Goal: Book appointment/travel/reservation

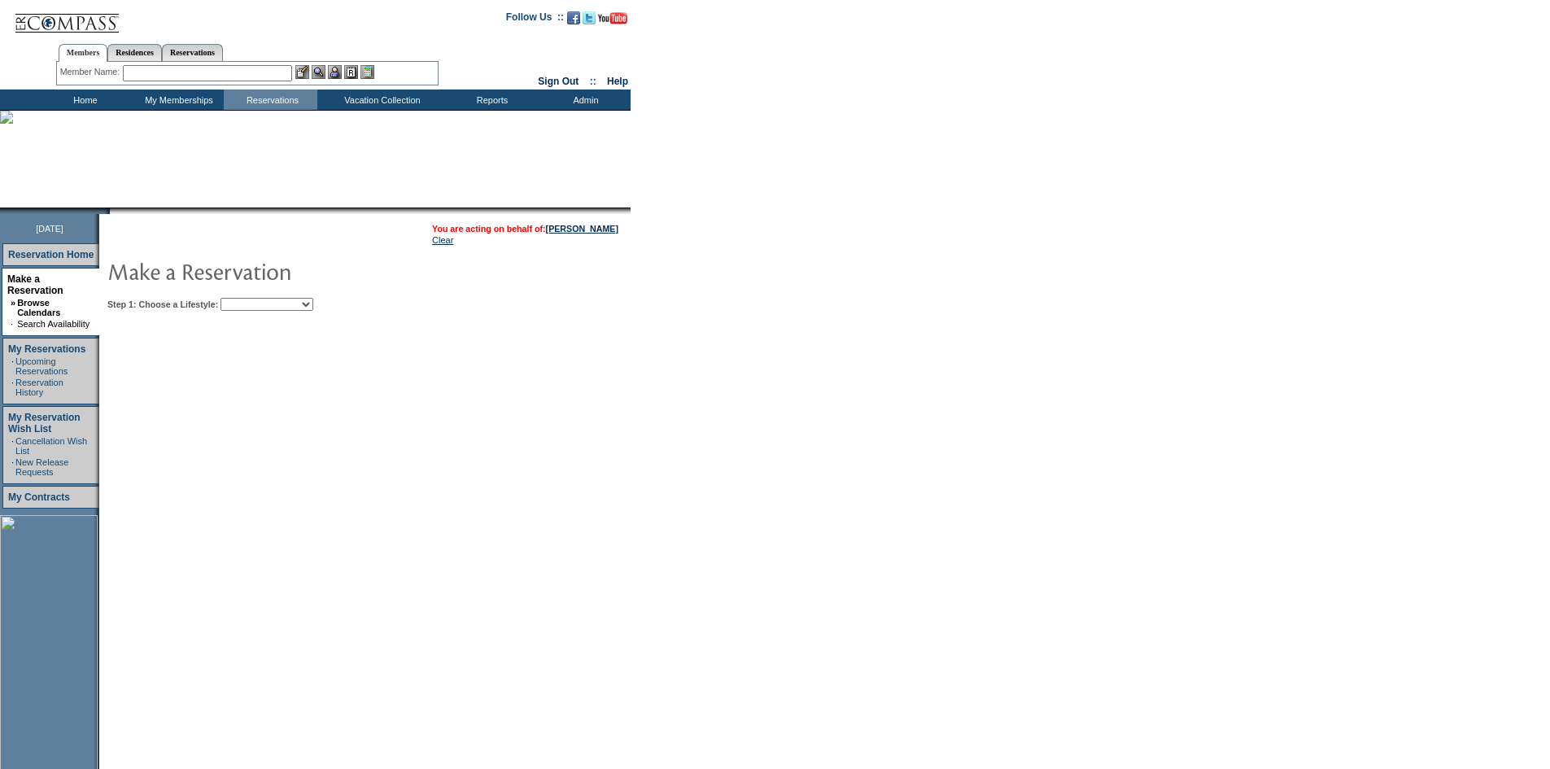
drag, startPoint x: 277, startPoint y: 319, endPoint x: 291, endPoint y: 303, distance: 21.9
click at [279, 317] on td "You are acting on behalf of: [PERSON_NAME] Clear Step 1: Choose a Lifestyle: Be…" at bounding box center [414, 511] width 631 height 594
drag, startPoint x: 291, startPoint y: 303, endPoint x: 294, endPoint y: 312, distance: 10.1
click at [291, 303] on select "Beach Leisure Metropolitan Mountain OIAL for Adventure OIAL for Couples OIAL fo…" at bounding box center [267, 304] width 93 height 13
select select "Beach"
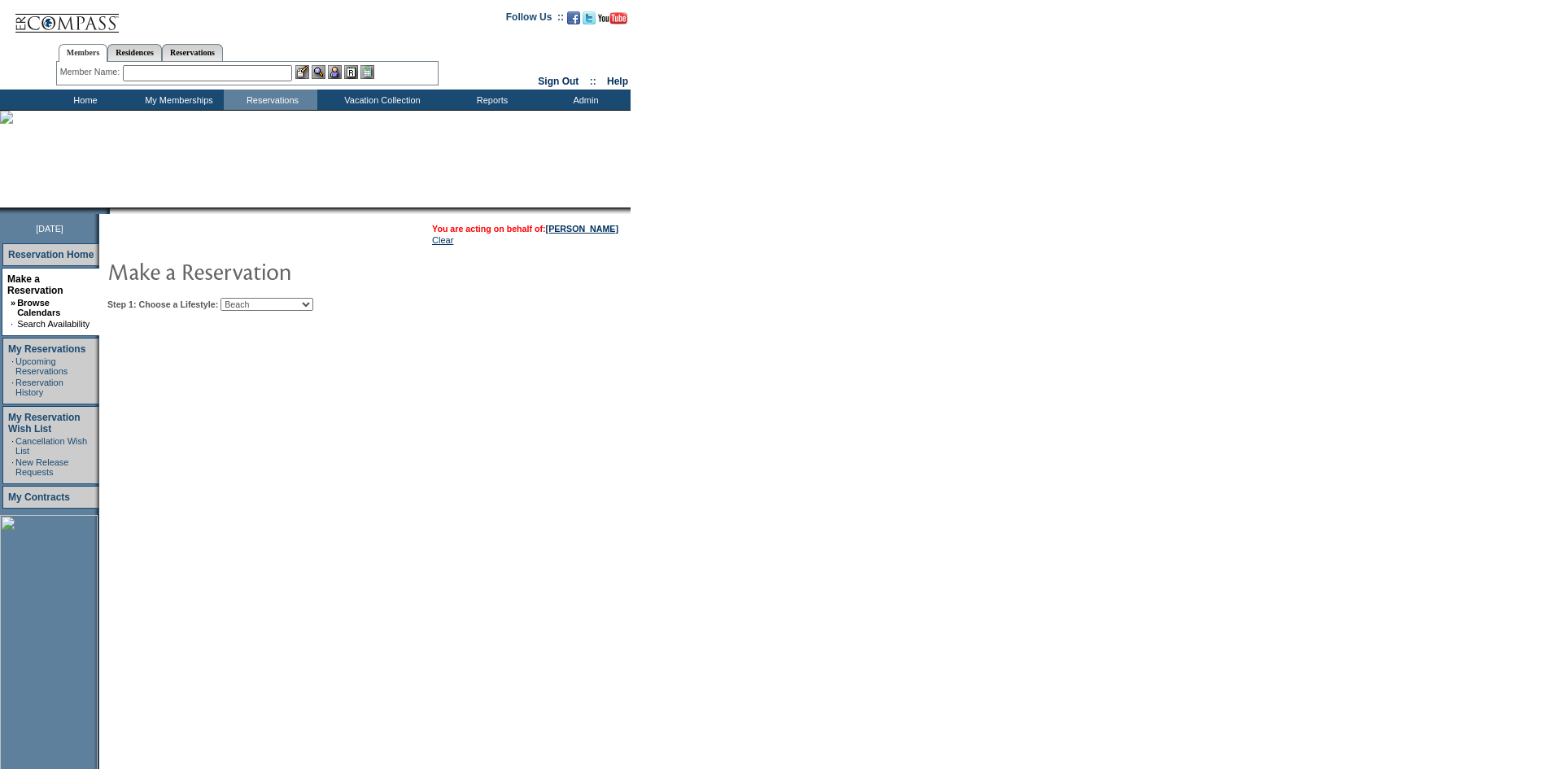
click at [248, 299] on select "Beach Leisure Metropolitan Mountain OIAL for Adventure OIAL for Couples OIAL fo…" at bounding box center [267, 304] width 93 height 13
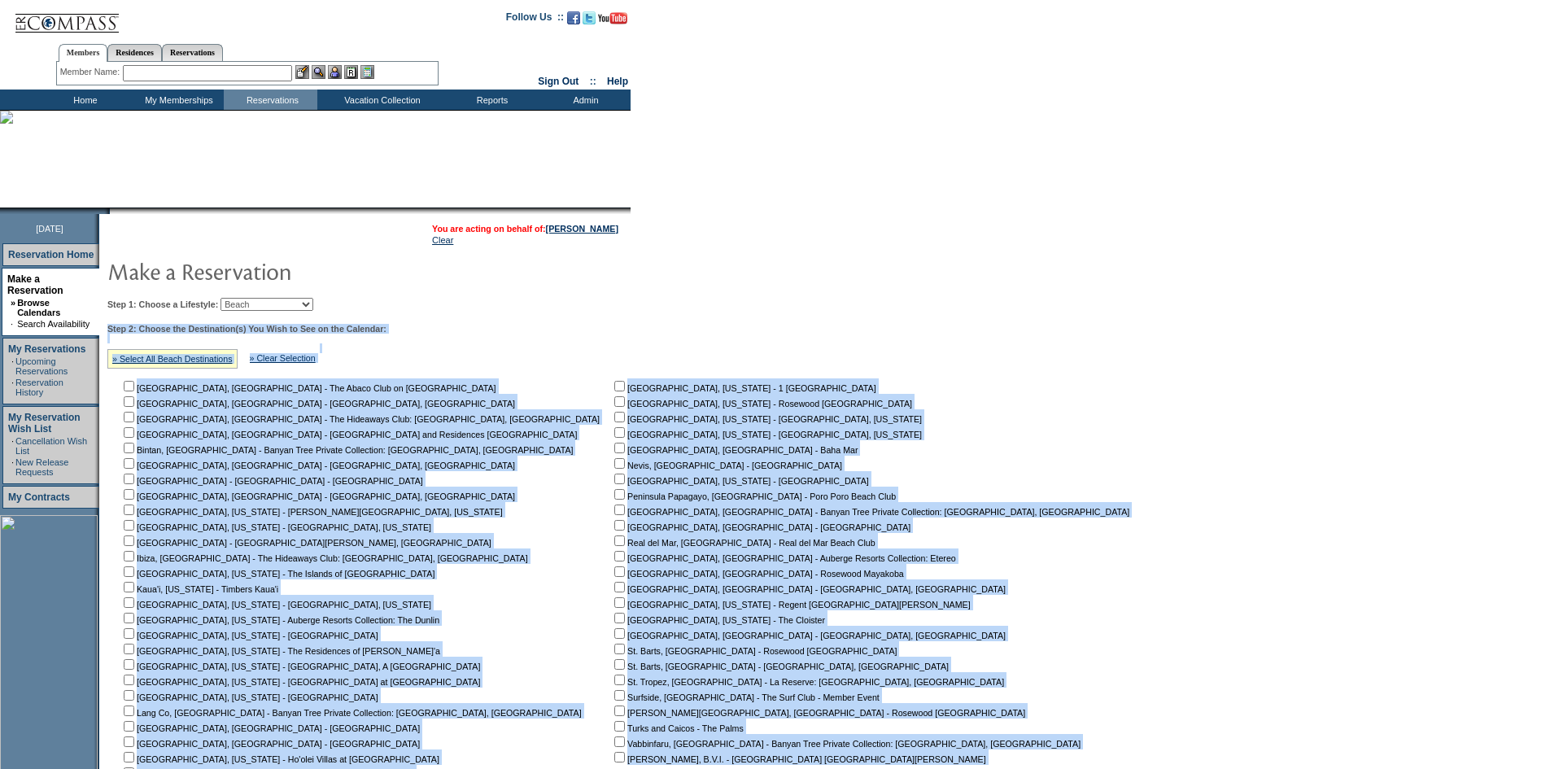
click at [763, 320] on td "Step 1: Choose a Lifestyle: Beach Leisure Metropolitan Mountain OIAL for Advent…" at bounding box center [622, 574] width 1038 height 566
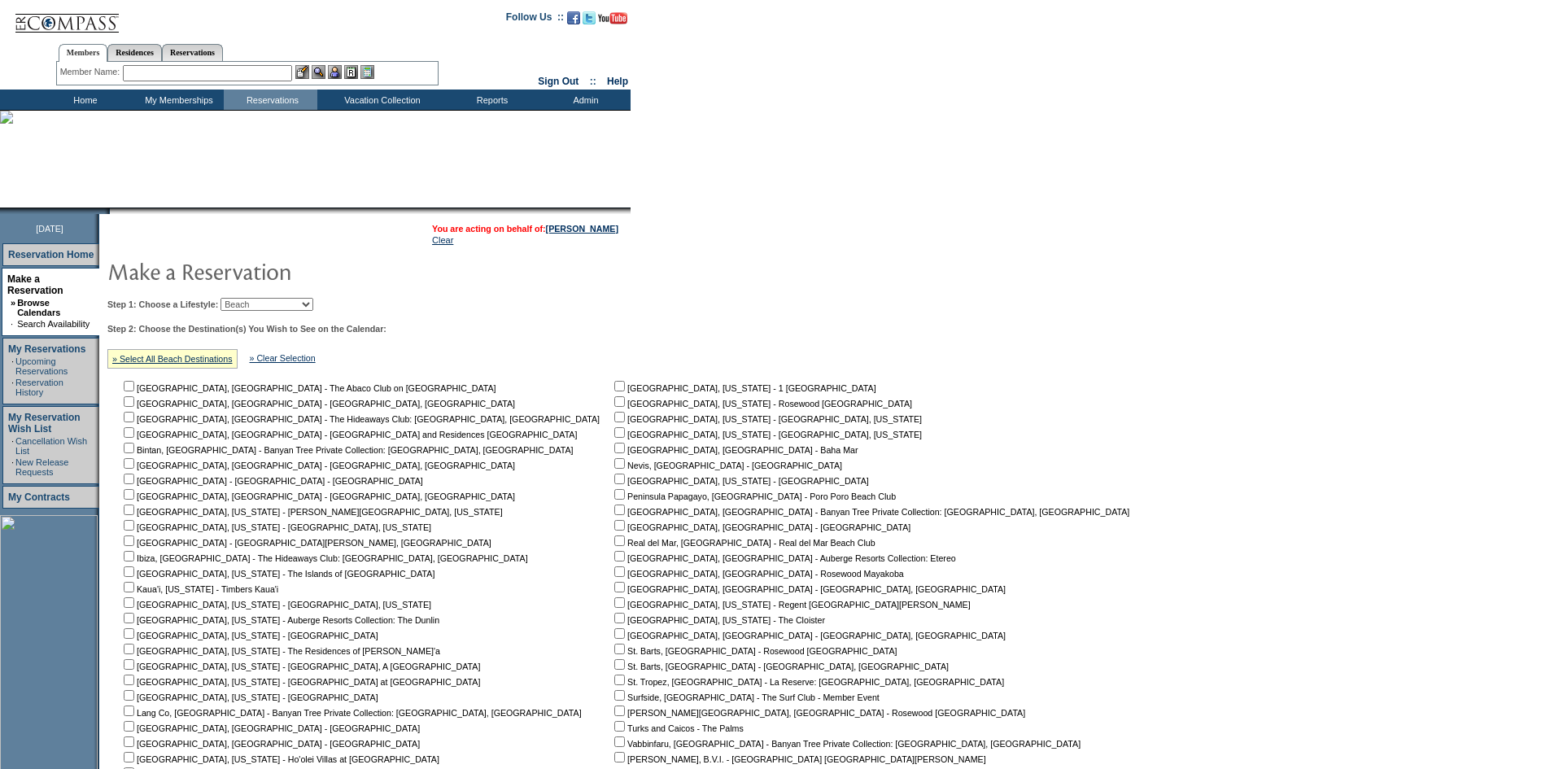
click at [614, 545] on input "checkbox" at bounding box center [619, 540] width 11 height 11
checkbox input "true"
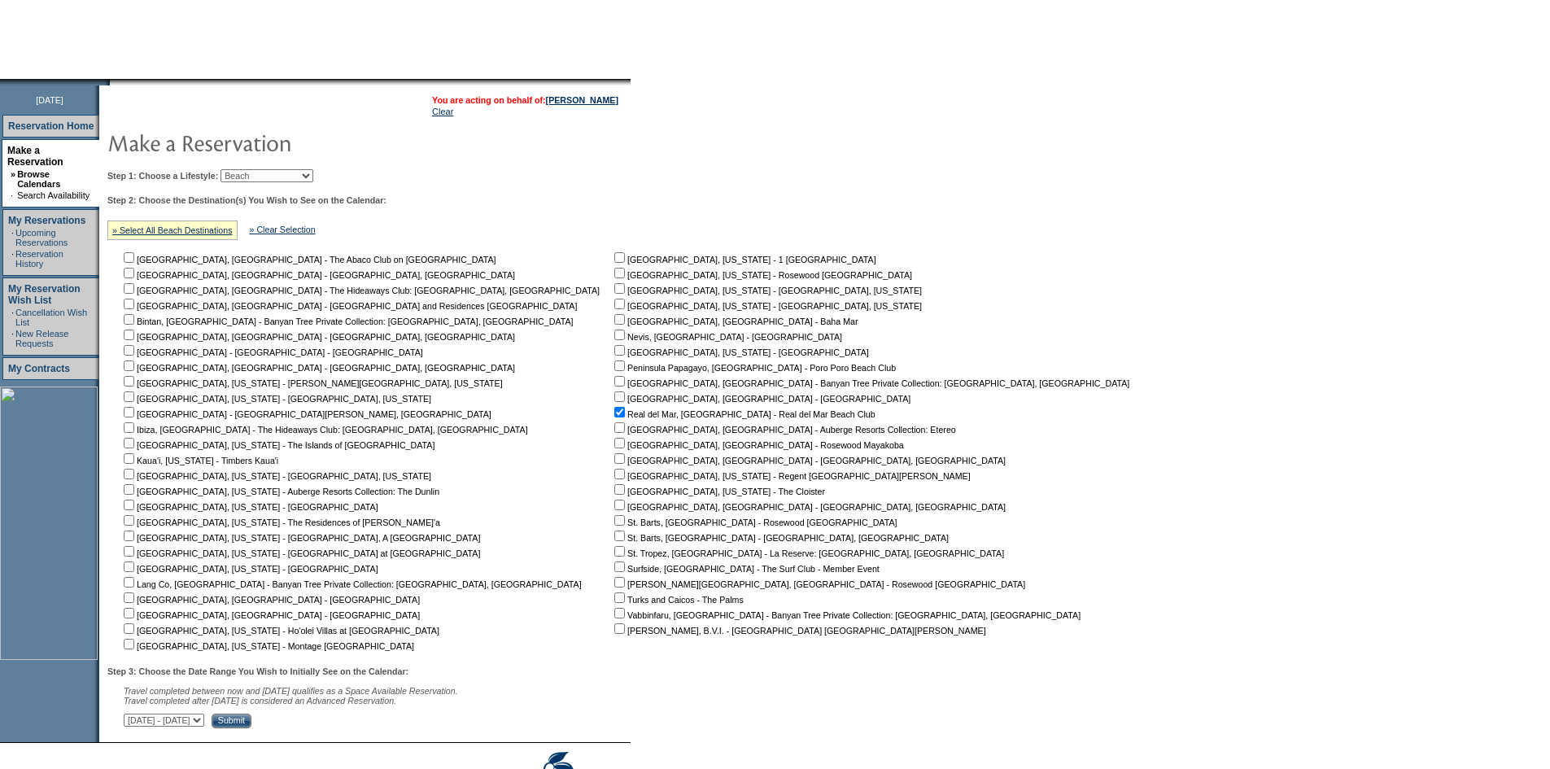
scroll to position [218, 0]
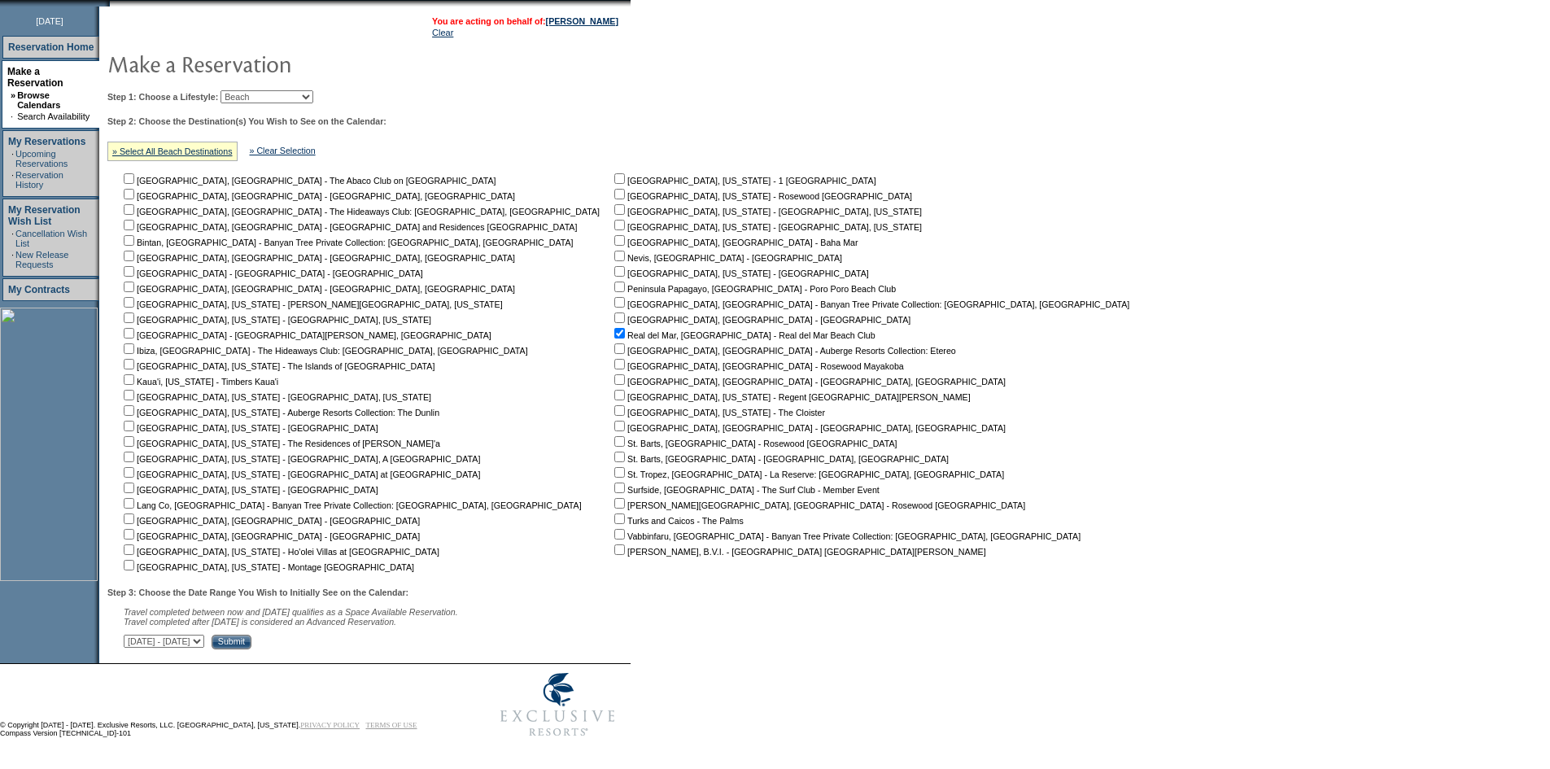
click at [204, 641] on select "[DATE] - [DATE] [DATE] - [DATE] [DATE] - [DATE] [DATE] - [DATE] [DATE] - [DATE]…" at bounding box center [164, 641] width 81 height 13
select select "[DATE]|[DATE]"
click at [133, 635] on select "[DATE] - [DATE] [DATE] - [DATE] [DATE] - [DATE] [DATE] - [DATE] [DATE] - [DATE]…" at bounding box center [164, 641] width 81 height 13
drag, startPoint x: 329, startPoint y: 642, endPoint x: 340, endPoint y: 641, distance: 11.4
click at [339, 641] on div "Step 3: Choose the Date Range You Wish to Initially See on the Calendar: Travel…" at bounding box center [624, 619] width 1034 height 62
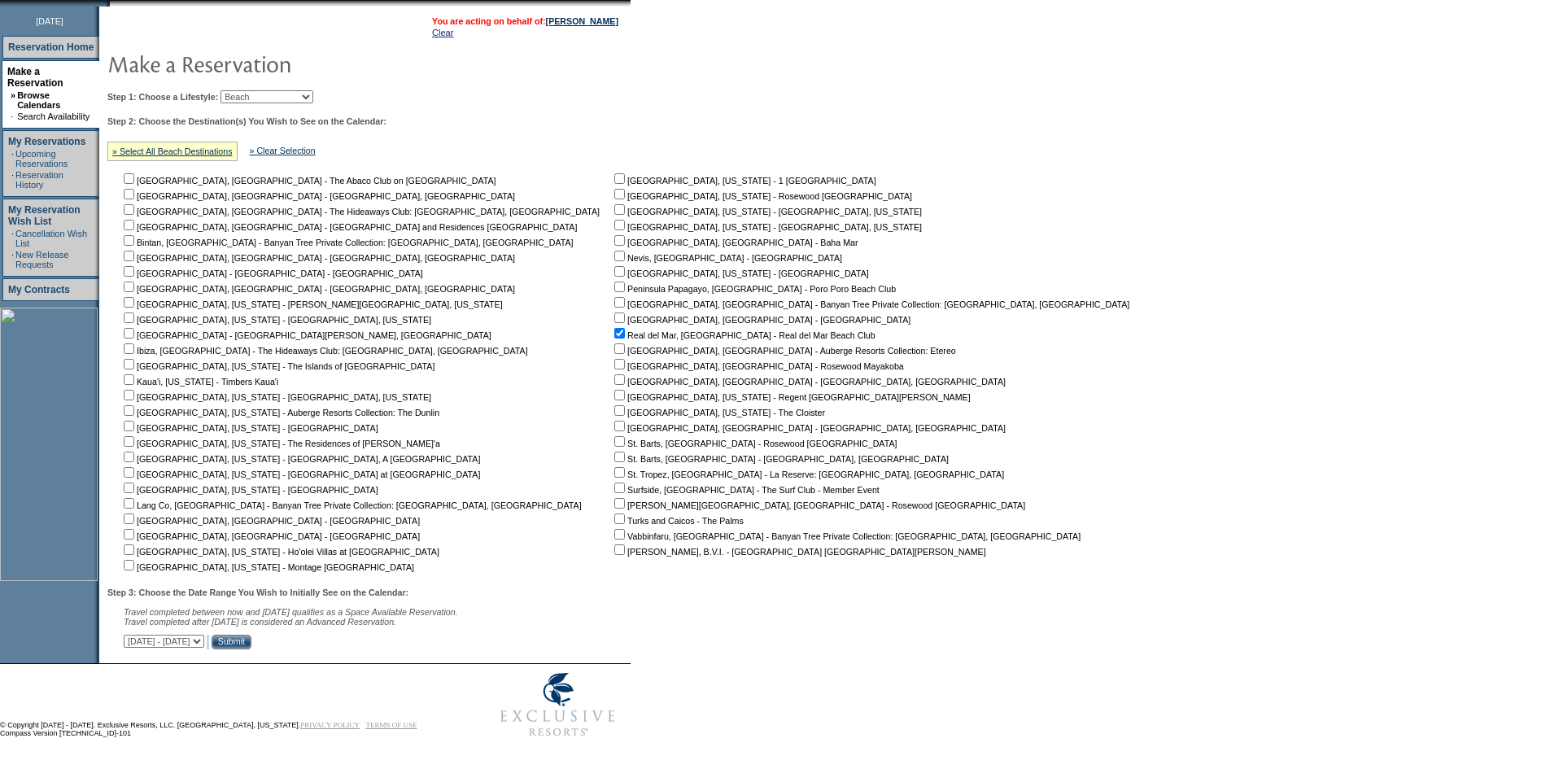
click at [251, 641] on input "Submit" at bounding box center [232, 642] width 40 height 15
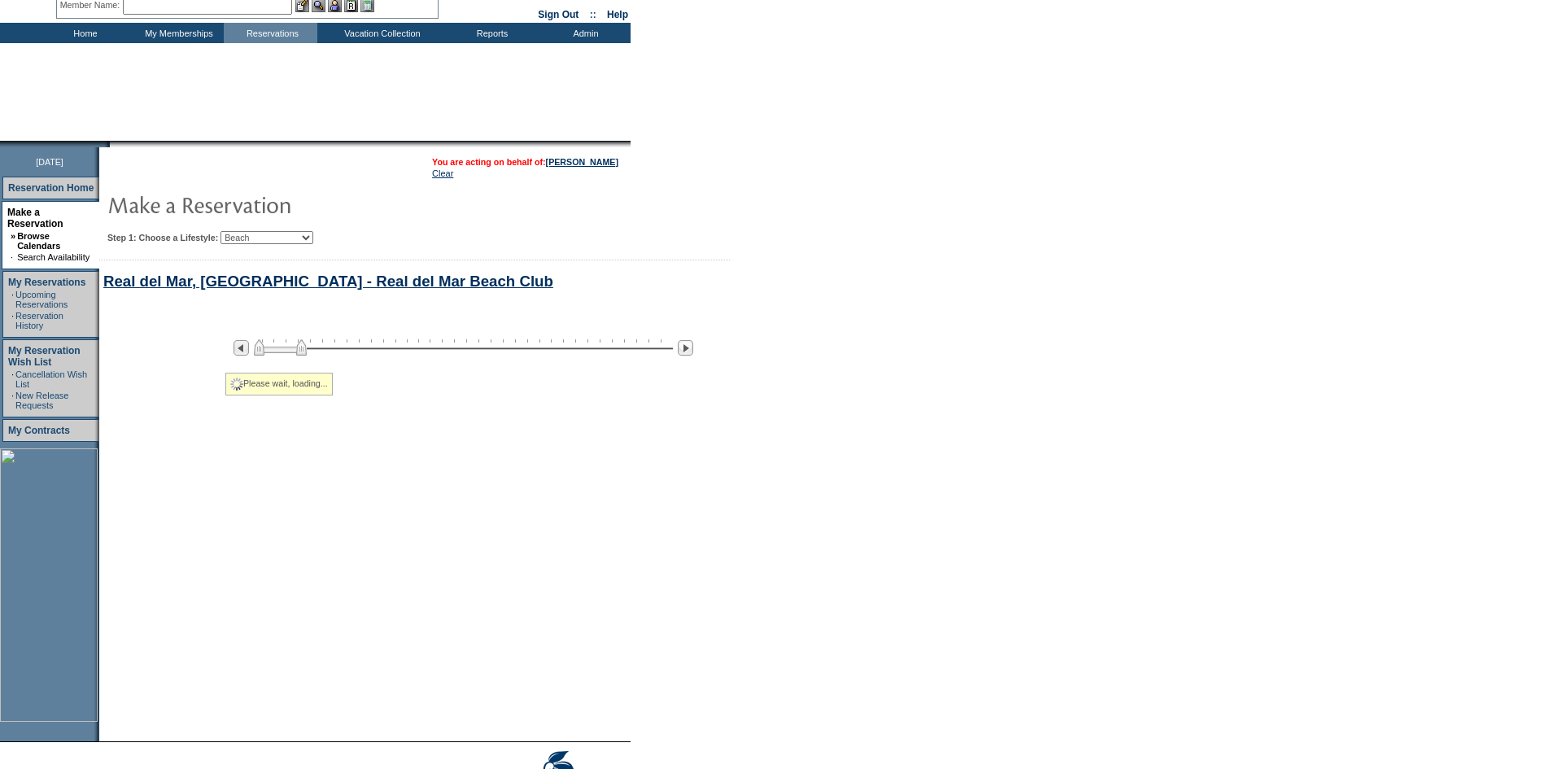
select select "Beach"
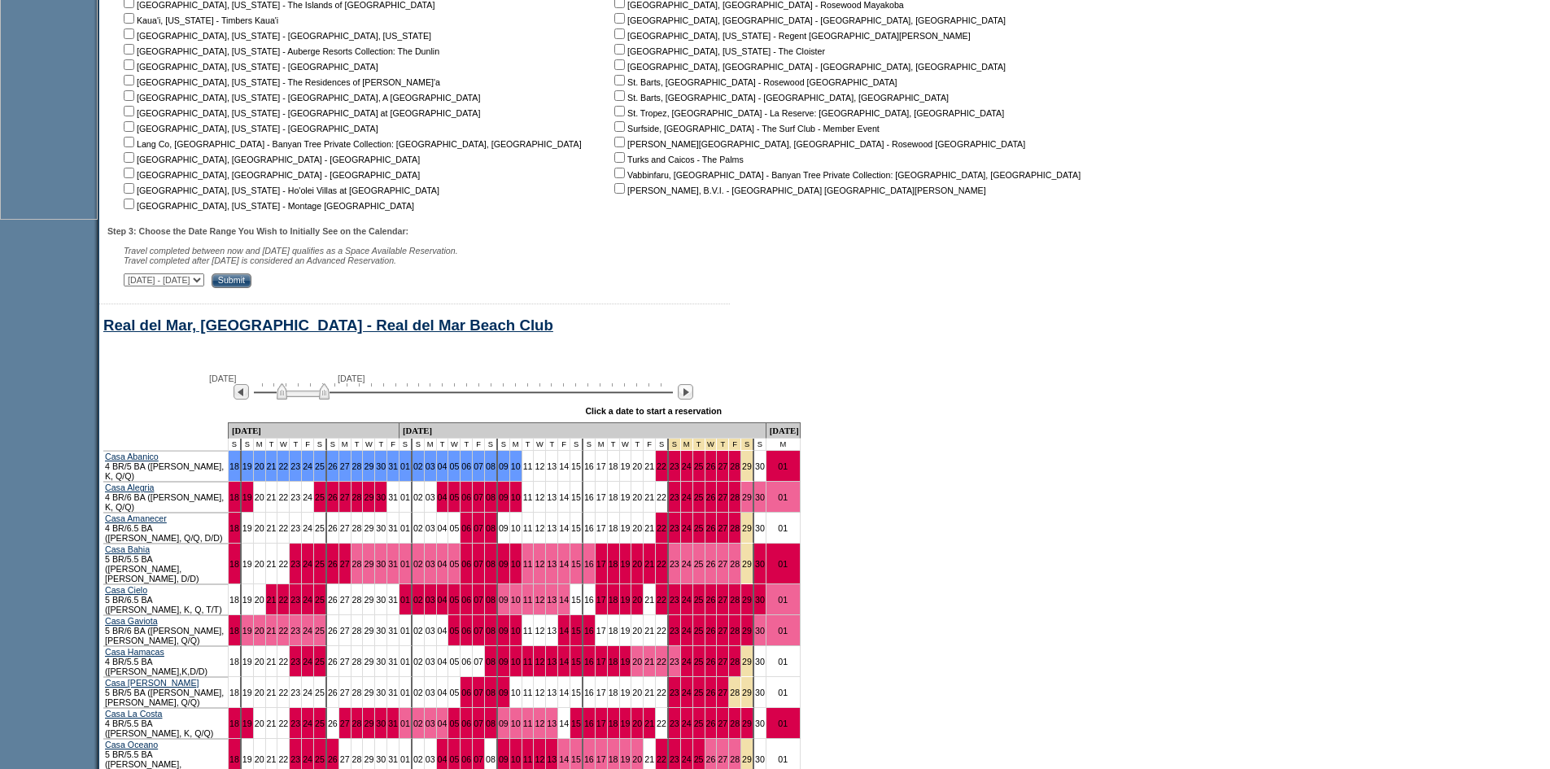
scroll to position [673, 0]
